Goal: Task Accomplishment & Management: Use online tool/utility

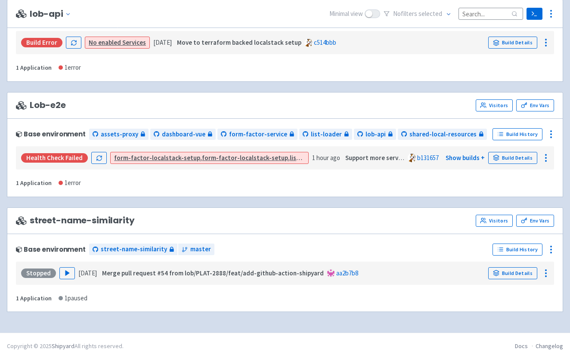
scroll to position [380, 0]
click at [522, 160] on link "Build Details" at bounding box center [512, 158] width 49 height 12
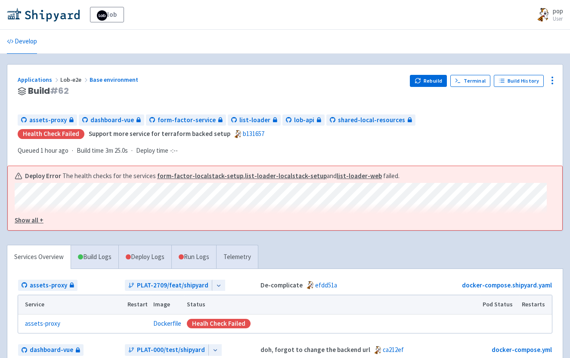
click at [55, 218] on button "Show all +" at bounding box center [281, 221] width 532 height 10
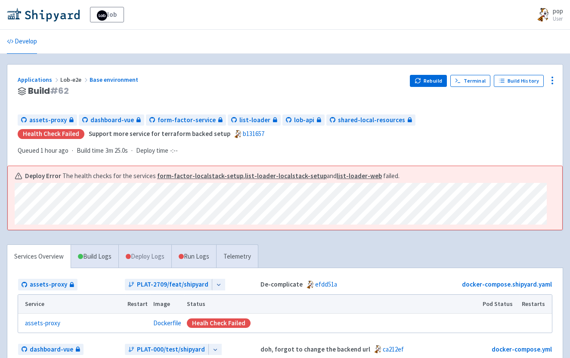
click at [155, 258] on link "Deploy Logs" at bounding box center [144, 257] width 53 height 24
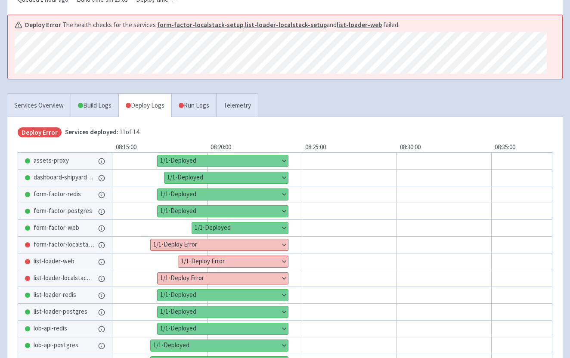
scroll to position [189, 0]
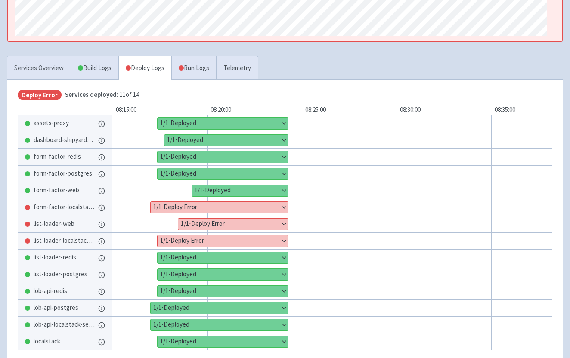
click at [190, 240] on button "Show details" at bounding box center [223, 241] width 131 height 11
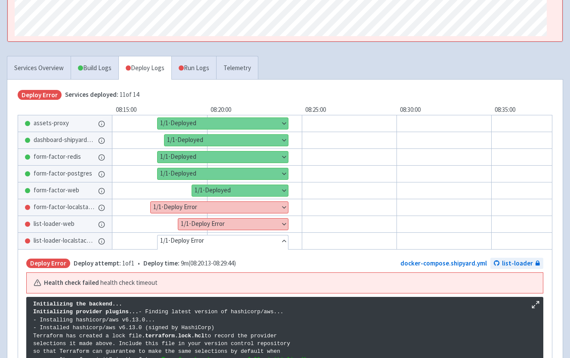
scroll to position [1430, 0]
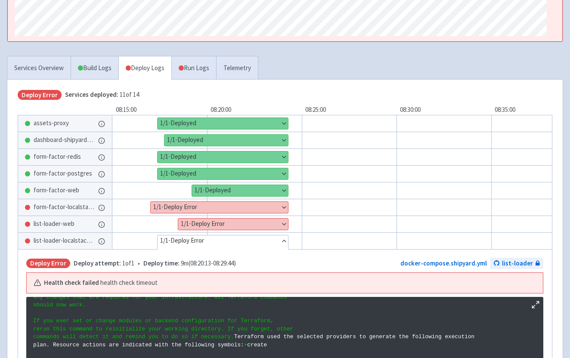
click at [190, 240] on button "Hide details" at bounding box center [223, 241] width 131 height 11
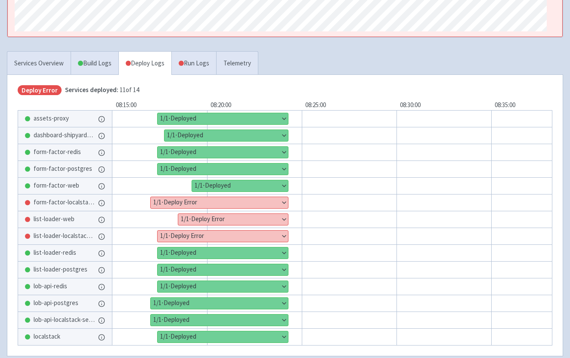
scroll to position [186, 0]
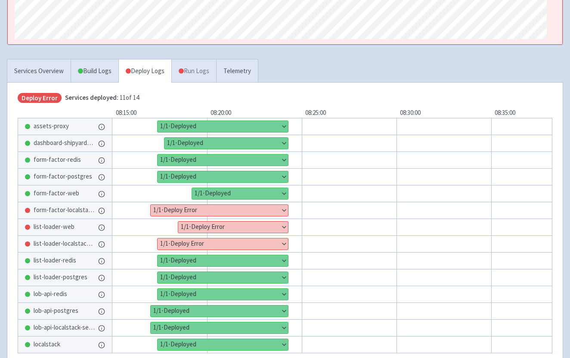
click at [196, 66] on link "Run Logs" at bounding box center [193, 71] width 45 height 24
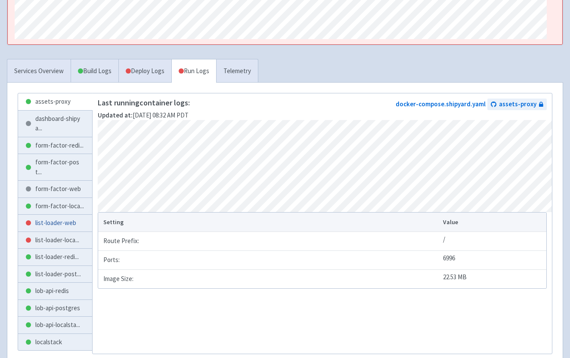
click at [58, 232] on link "list-loader-web" at bounding box center [55, 223] width 74 height 17
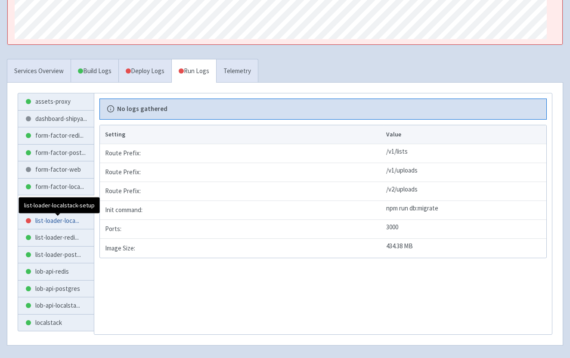
click at [60, 222] on span "list-loader-loca ..." at bounding box center [57, 221] width 44 height 10
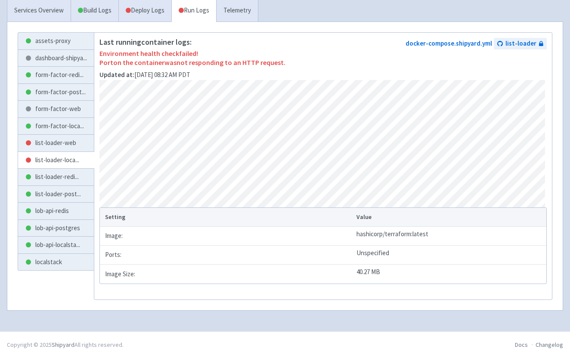
scroll to position [257, 0]
click at [137, 7] on link "Deploy Logs" at bounding box center [144, 11] width 53 height 24
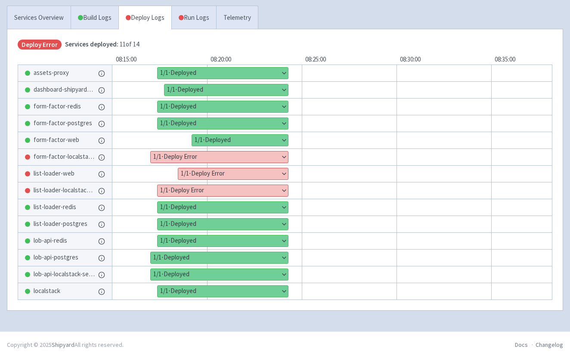
scroll to position [240, 0]
click at [214, 156] on button "Show details" at bounding box center [219, 157] width 137 height 11
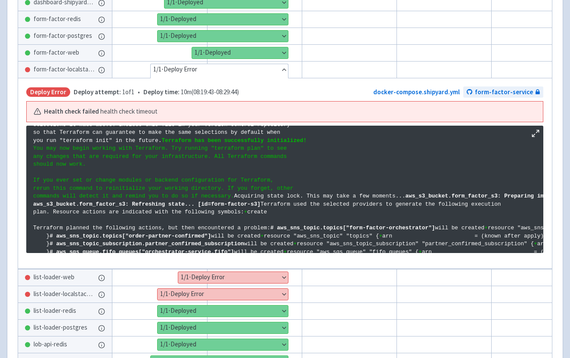
scroll to position [84, 0]
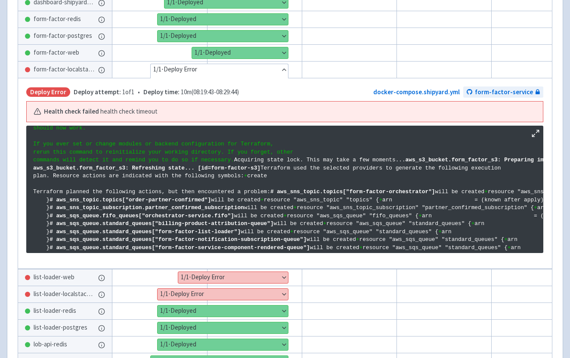
click at [224, 75] on button "Hide details" at bounding box center [219, 69] width 137 height 11
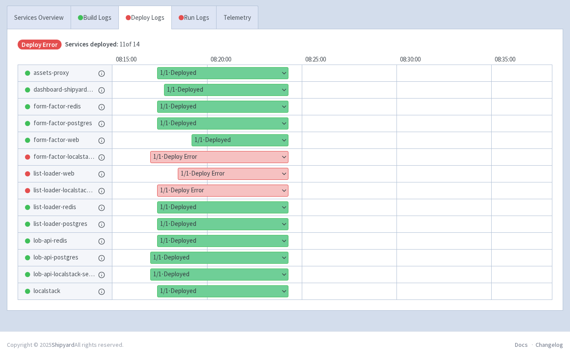
click at [211, 174] on button "Show details" at bounding box center [233, 173] width 110 height 11
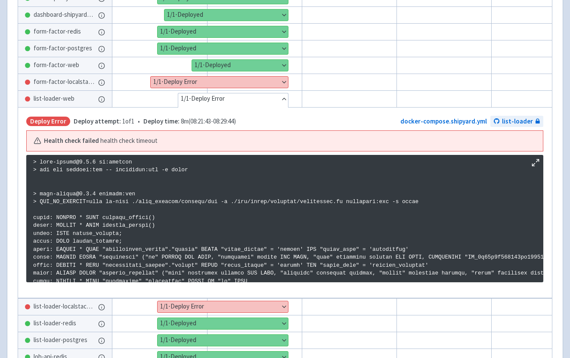
click at [232, 98] on button "Hide details" at bounding box center [233, 98] width 110 height 11
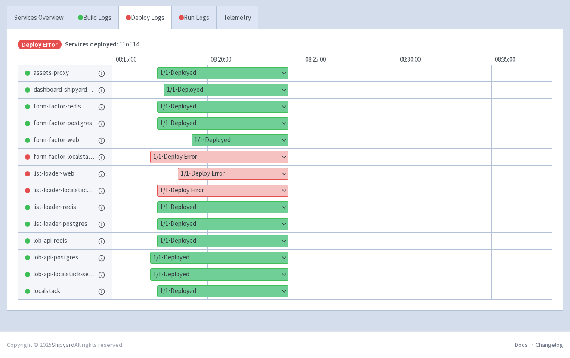
click at [205, 193] on button "Show details" at bounding box center [223, 190] width 131 height 11
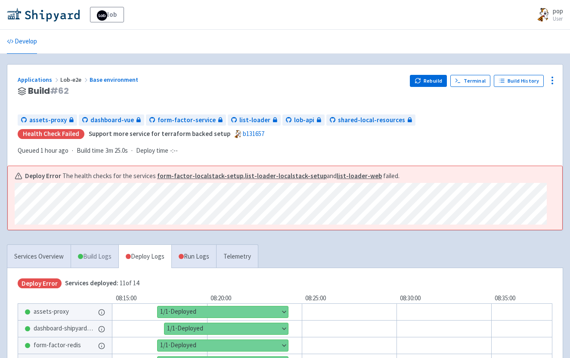
click at [107, 258] on link "Build Logs" at bounding box center [94, 257] width 47 height 24
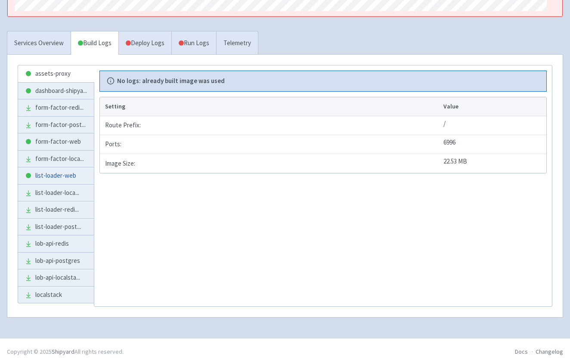
scroll to position [214, 0]
click at [44, 40] on link "Services Overview" at bounding box center [38, 43] width 63 height 24
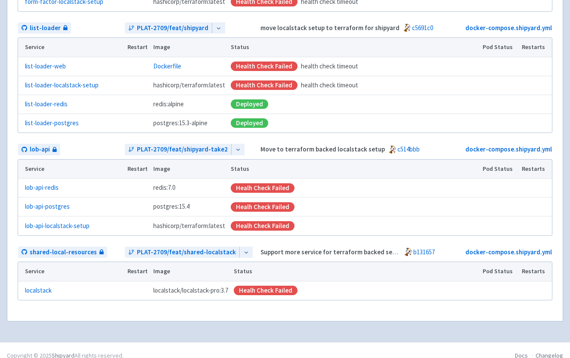
scroll to position [509, 0]
click at [47, 226] on link "lob-api-localstack-setup" at bounding box center [57, 226] width 65 height 10
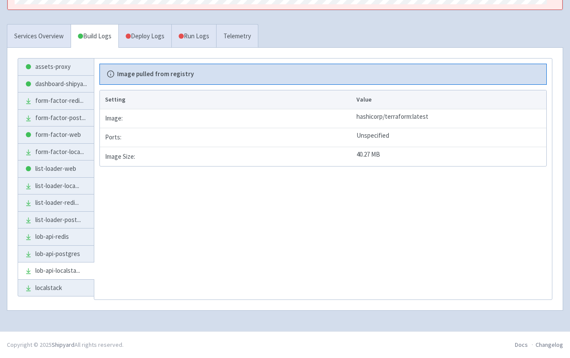
scroll to position [219, 0]
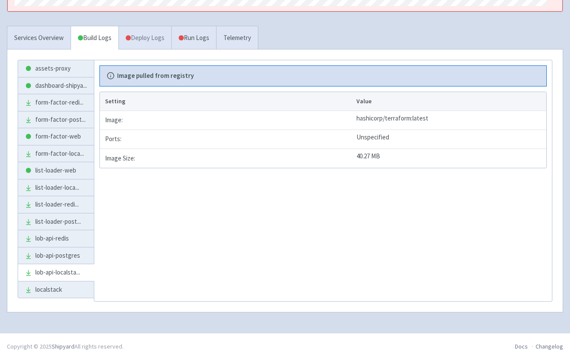
click at [162, 48] on link "Deploy Logs" at bounding box center [144, 38] width 53 height 24
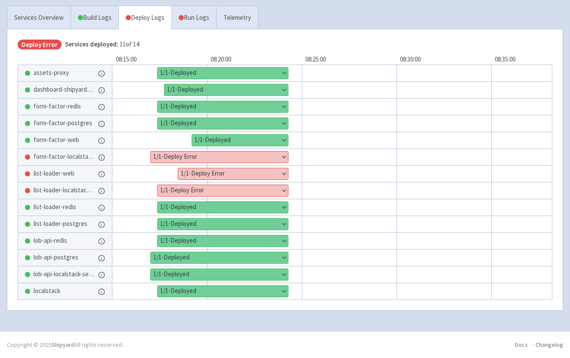
scroll to position [240, 0]
click at [177, 277] on button "Show details" at bounding box center [219, 274] width 137 height 11
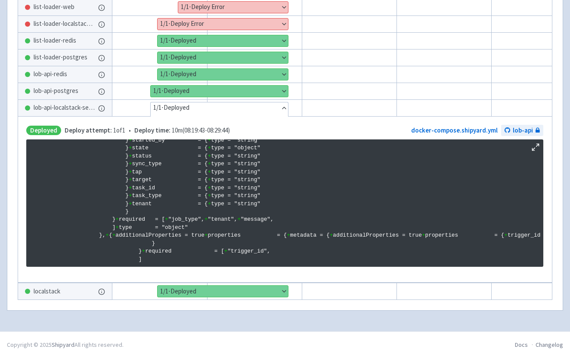
scroll to position [410, 0]
click at [538, 144] on icon at bounding box center [536, 147] width 9 height 9
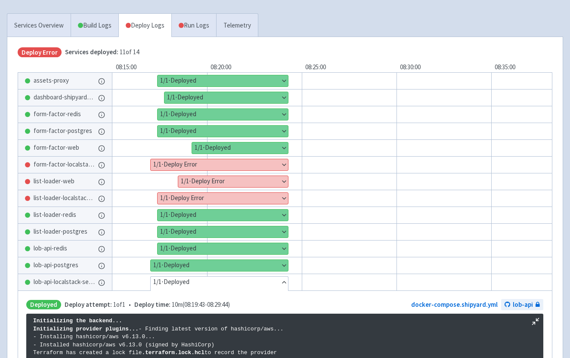
scroll to position [222, 0]
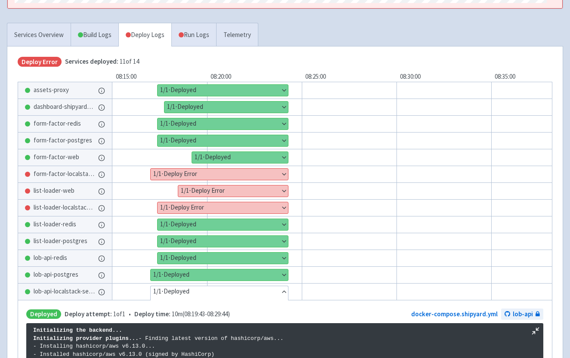
click at [538, 335] on icon at bounding box center [536, 331] width 9 height 9
click at [190, 34] on link "Run Logs" at bounding box center [193, 35] width 45 height 24
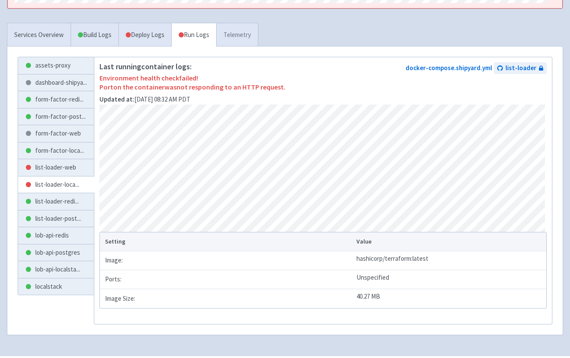
click at [250, 36] on link "Telemetry" at bounding box center [237, 35] width 42 height 24
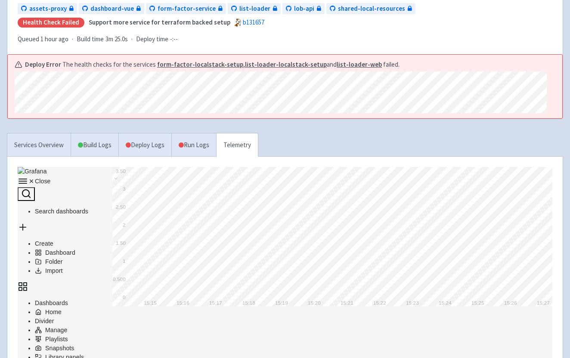
scroll to position [127, 0]
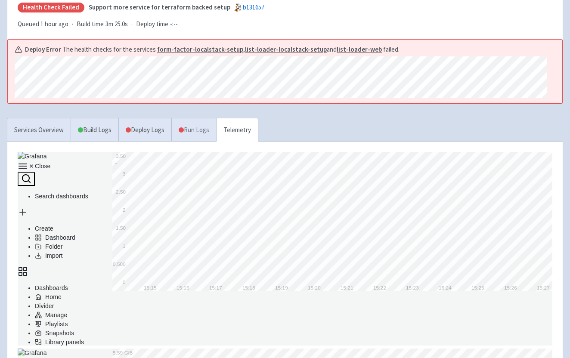
click at [196, 136] on link "Run Logs" at bounding box center [193, 130] width 45 height 24
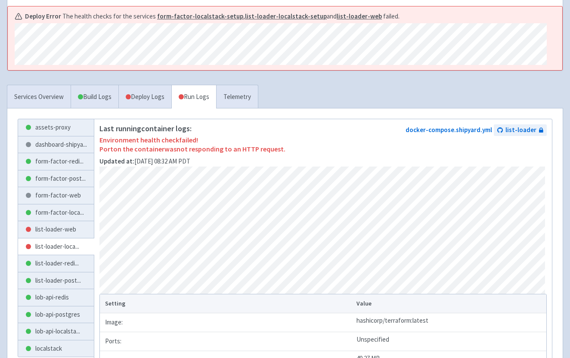
scroll to position [161, 0]
click at [66, 231] on link "list-loader-web" at bounding box center [56, 229] width 76 height 17
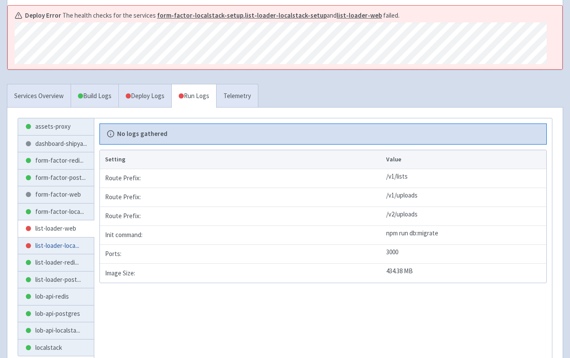
click at [72, 245] on span "list-loader-loca ..." at bounding box center [57, 246] width 44 height 10
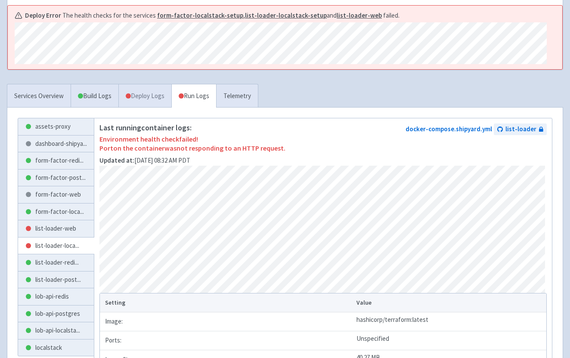
click at [143, 105] on link "Deploy Logs" at bounding box center [144, 96] width 53 height 24
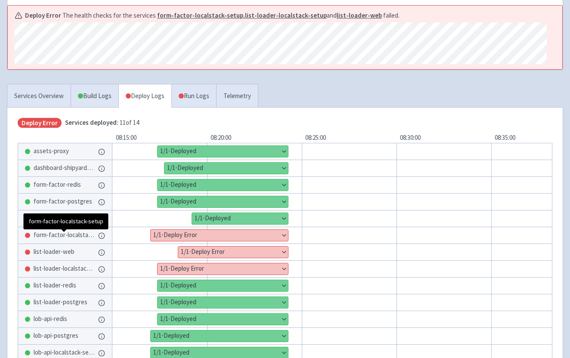
click at [75, 230] on div "form-factor-localstack-setup" at bounding box center [65, 235] width 94 height 16
click at [75, 236] on span "form-factor-localstack-setup" at bounding box center [64, 235] width 61 height 10
click at [198, 234] on button "Show details" at bounding box center [219, 235] width 137 height 11
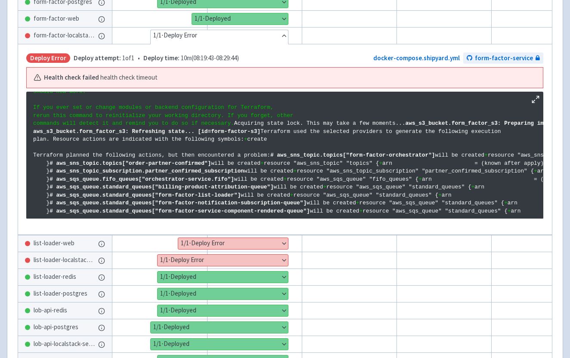
scroll to position [344, 0]
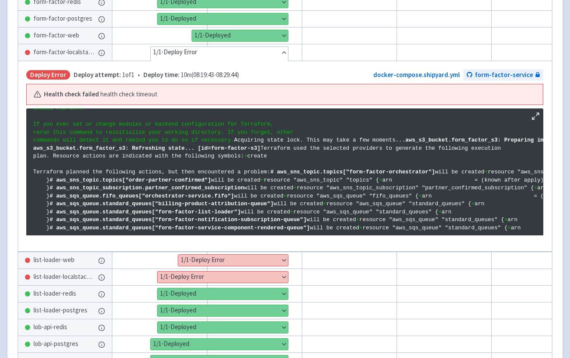
click at [536, 119] on icon at bounding box center [536, 116] width 9 height 9
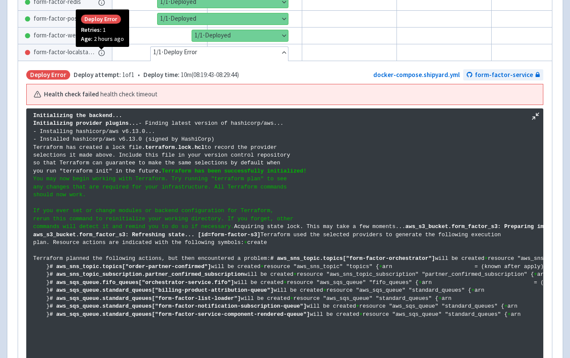
click at [101, 53] on icon at bounding box center [101, 53] width 7 height 7
click at [219, 55] on button "Hide details" at bounding box center [219, 52] width 137 height 11
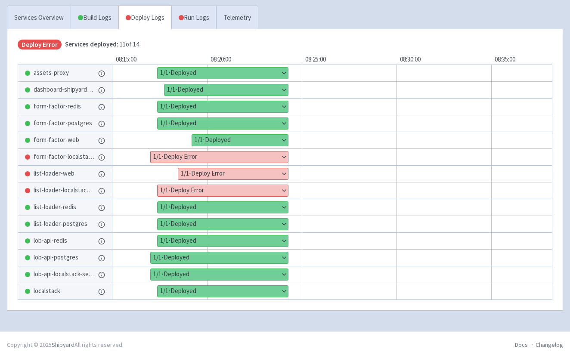
scroll to position [243, 0]
click at [200, 187] on button "Show details" at bounding box center [223, 190] width 131 height 11
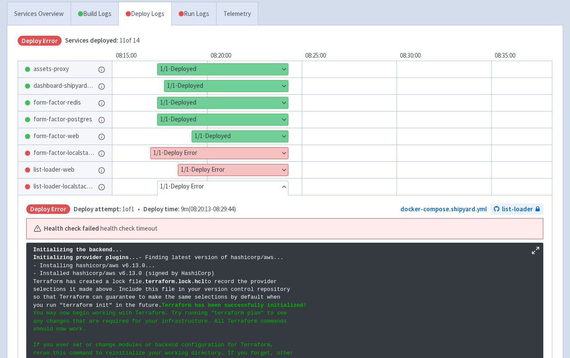
scroll to position [1430, 0]
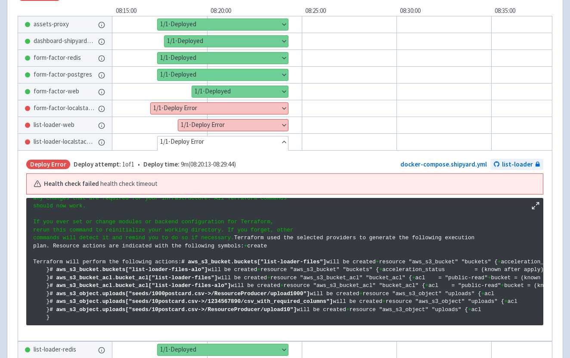
click at [218, 143] on button "Hide details" at bounding box center [223, 142] width 131 height 11
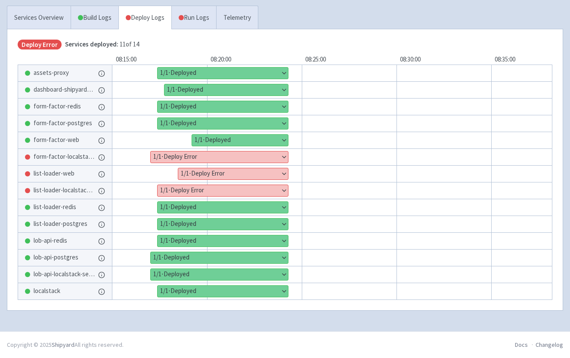
scroll to position [243, 0]
click at [208, 171] on button "Show details" at bounding box center [233, 173] width 110 height 11
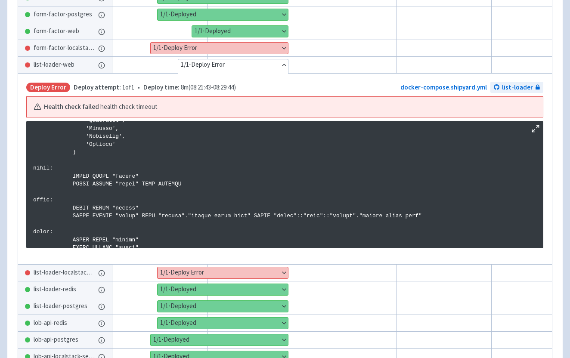
scroll to position [363, 0]
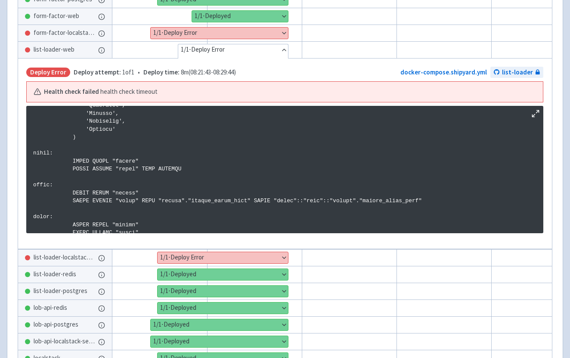
click at [219, 57] on div "Hide details 1 / 1 ⋅ Deploy Error" at bounding box center [233, 51] width 111 height 15
click at [254, 53] on button "Hide details" at bounding box center [233, 49] width 110 height 11
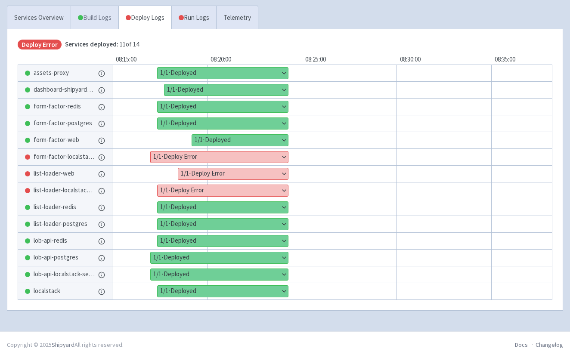
click at [95, 16] on link "Build Logs" at bounding box center [94, 18] width 47 height 24
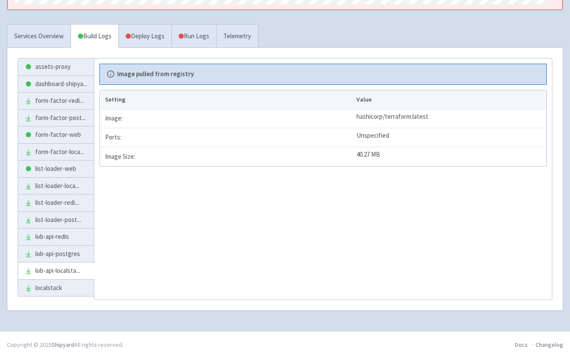
scroll to position [219, 0]
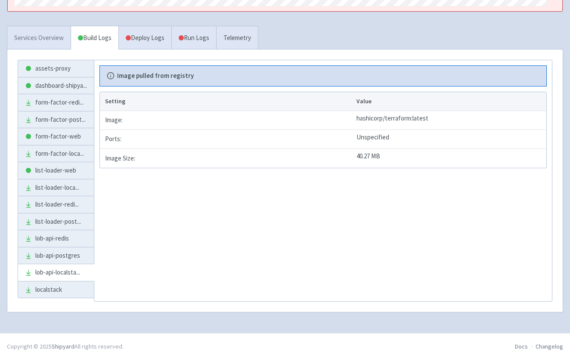
click at [46, 45] on link "Services Overview" at bounding box center [38, 38] width 63 height 24
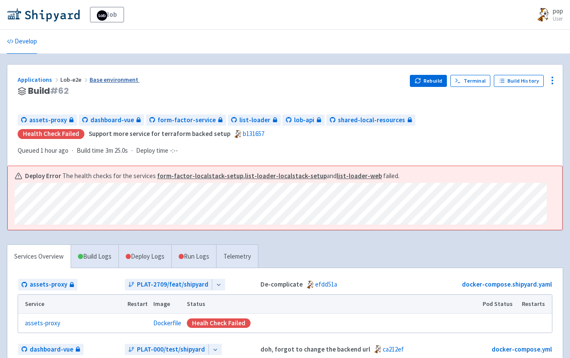
click at [102, 78] on link "Base environment" at bounding box center [115, 80] width 50 height 8
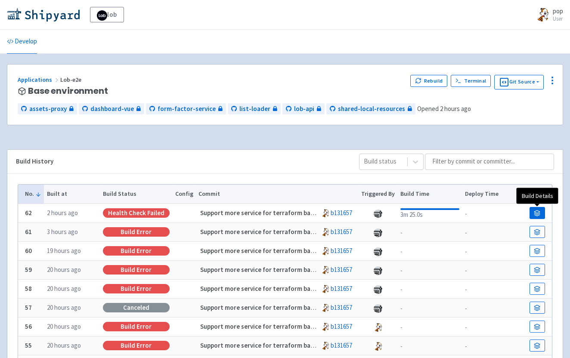
click at [534, 211] on link at bounding box center [538, 213] width 16 height 12
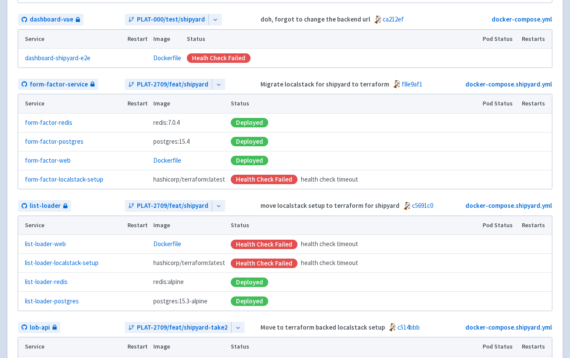
scroll to position [356, 0]
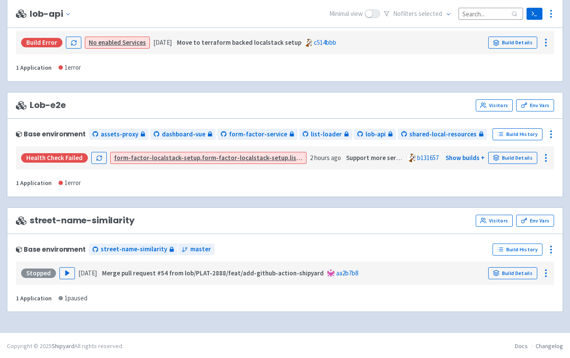
scroll to position [380, 0]
click at [54, 104] on span "Lob-e2e" at bounding box center [41, 106] width 50 height 10
click at [514, 131] on link "Build History" at bounding box center [518, 135] width 50 height 12
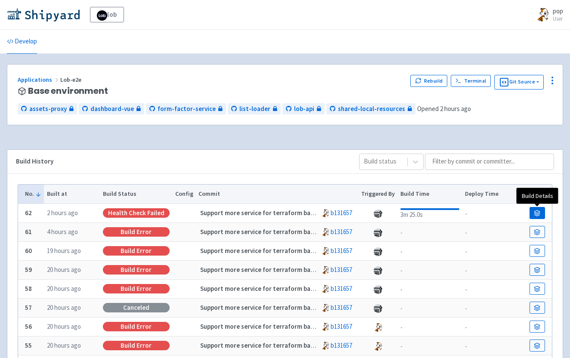
click at [536, 214] on icon at bounding box center [538, 214] width 6 height 1
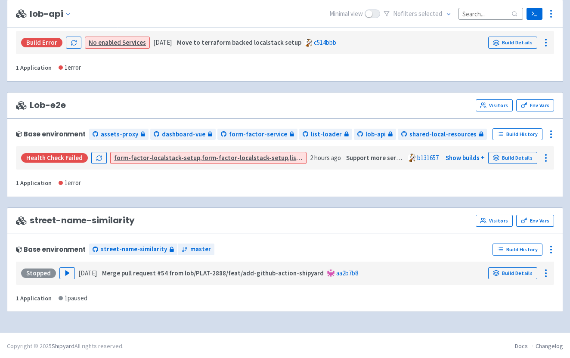
scroll to position [380, 0]
click at [511, 158] on link "Build Details" at bounding box center [512, 158] width 49 height 12
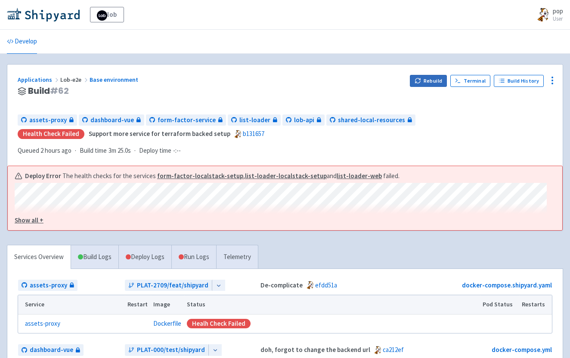
click at [442, 78] on button "Rebuild" at bounding box center [428, 81] width 37 height 12
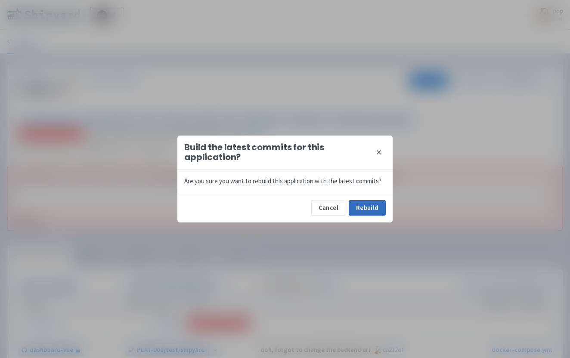
click at [369, 205] on button "Rebuild" at bounding box center [367, 208] width 37 height 16
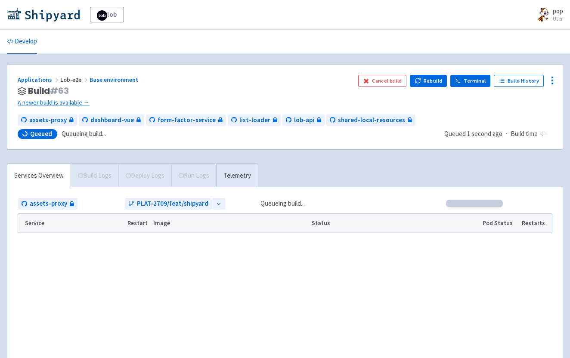
click at [468, 82] on link "Terminal" at bounding box center [471, 81] width 40 height 12
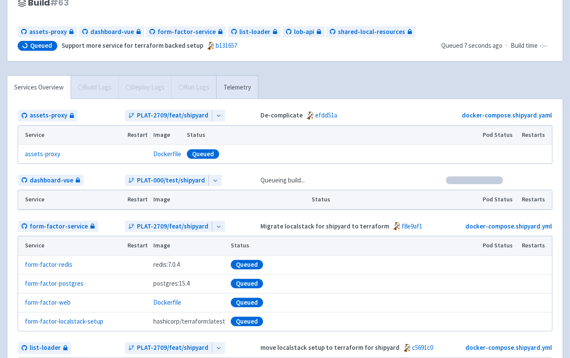
scroll to position [86, 0]
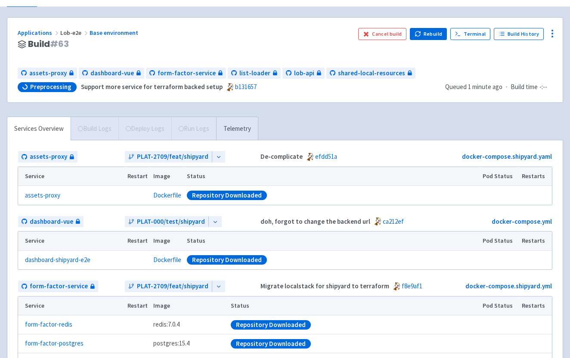
scroll to position [47, 0]
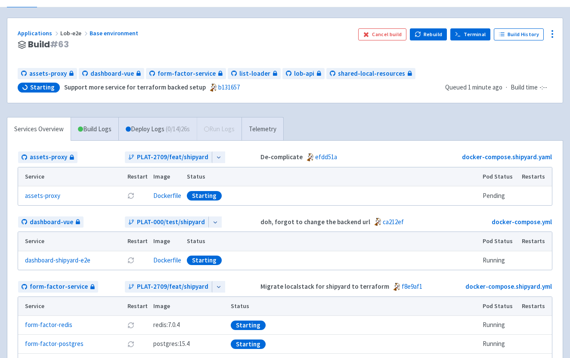
click at [469, 38] on link "Terminal" at bounding box center [471, 34] width 40 height 12
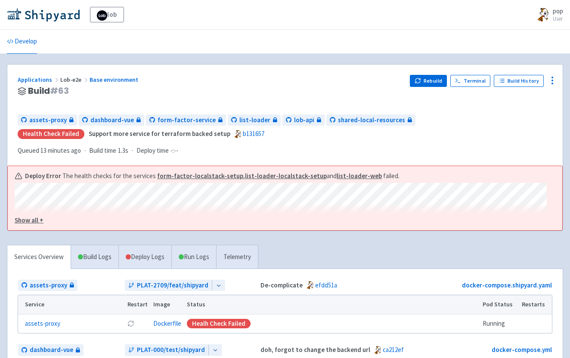
scroll to position [0, 0]
click at [28, 43] on link "Develop" at bounding box center [22, 42] width 30 height 24
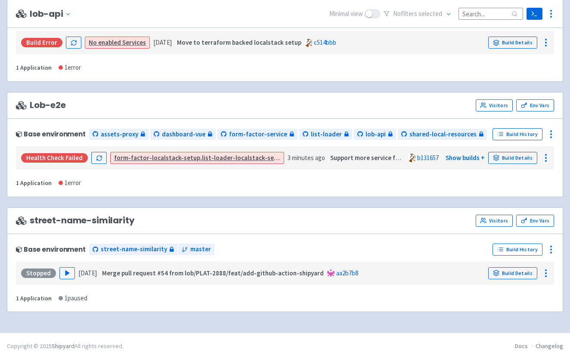
scroll to position [380, 0]
click at [514, 161] on link "Build Details" at bounding box center [512, 158] width 49 height 12
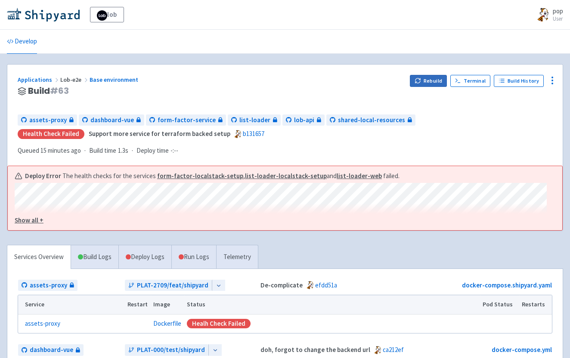
click at [433, 78] on button "Rebuild" at bounding box center [428, 81] width 37 height 12
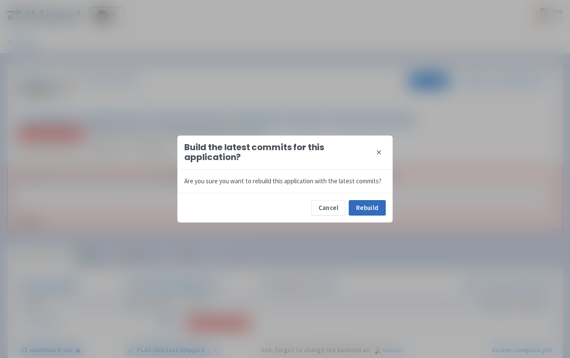
click at [371, 205] on button "Rebuild" at bounding box center [367, 208] width 37 height 16
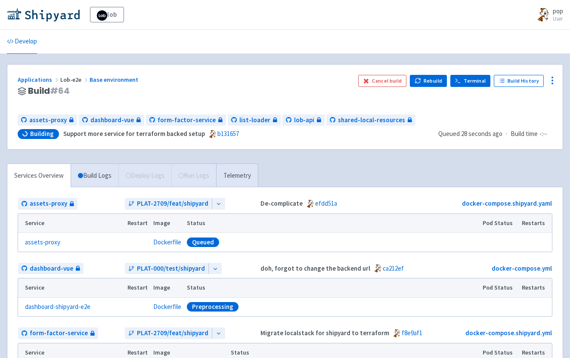
click at [479, 78] on link "Terminal" at bounding box center [471, 81] width 40 height 12
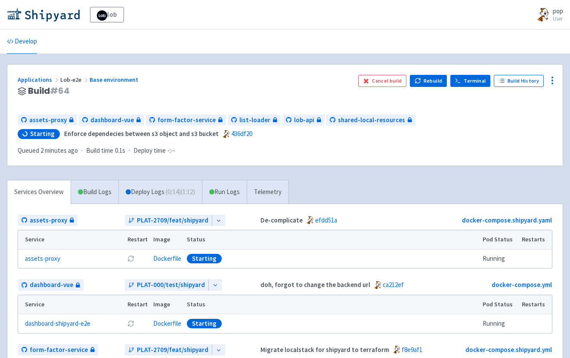
click at [476, 83] on link "Terminal" at bounding box center [471, 81] width 40 height 12
